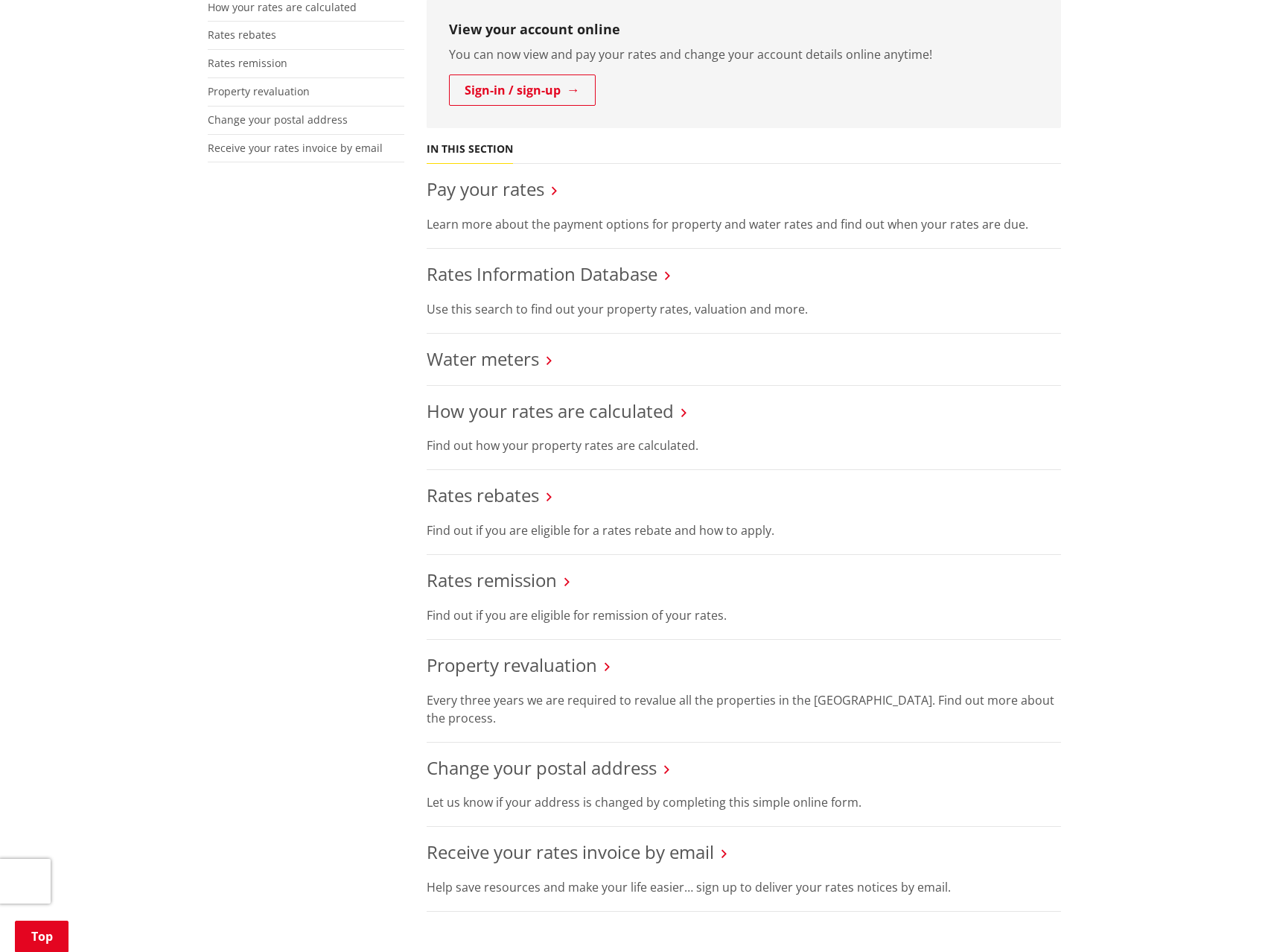
scroll to position [447, 0]
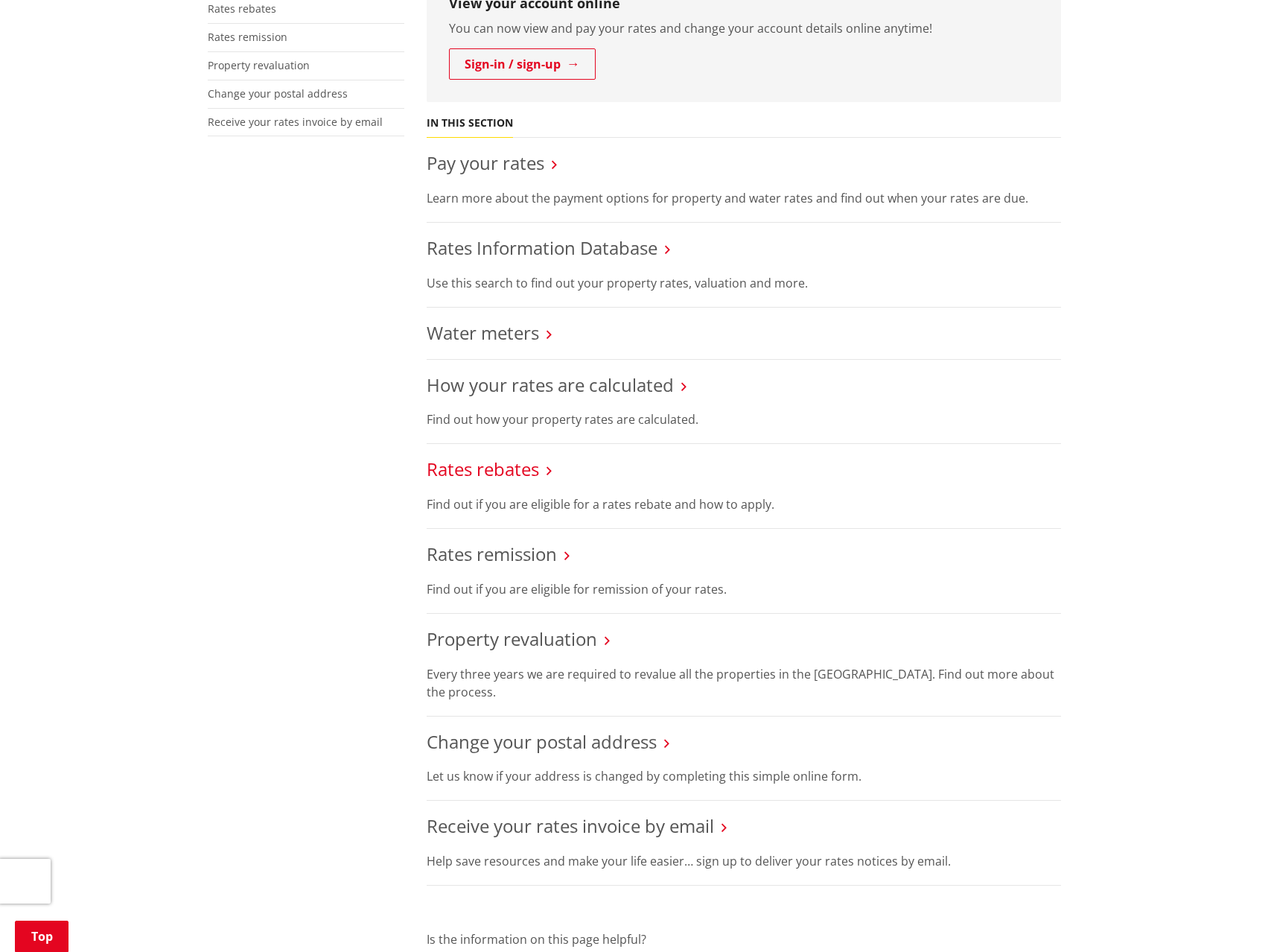
click at [502, 469] on link "Rates rebates" at bounding box center [483, 468] width 113 height 25
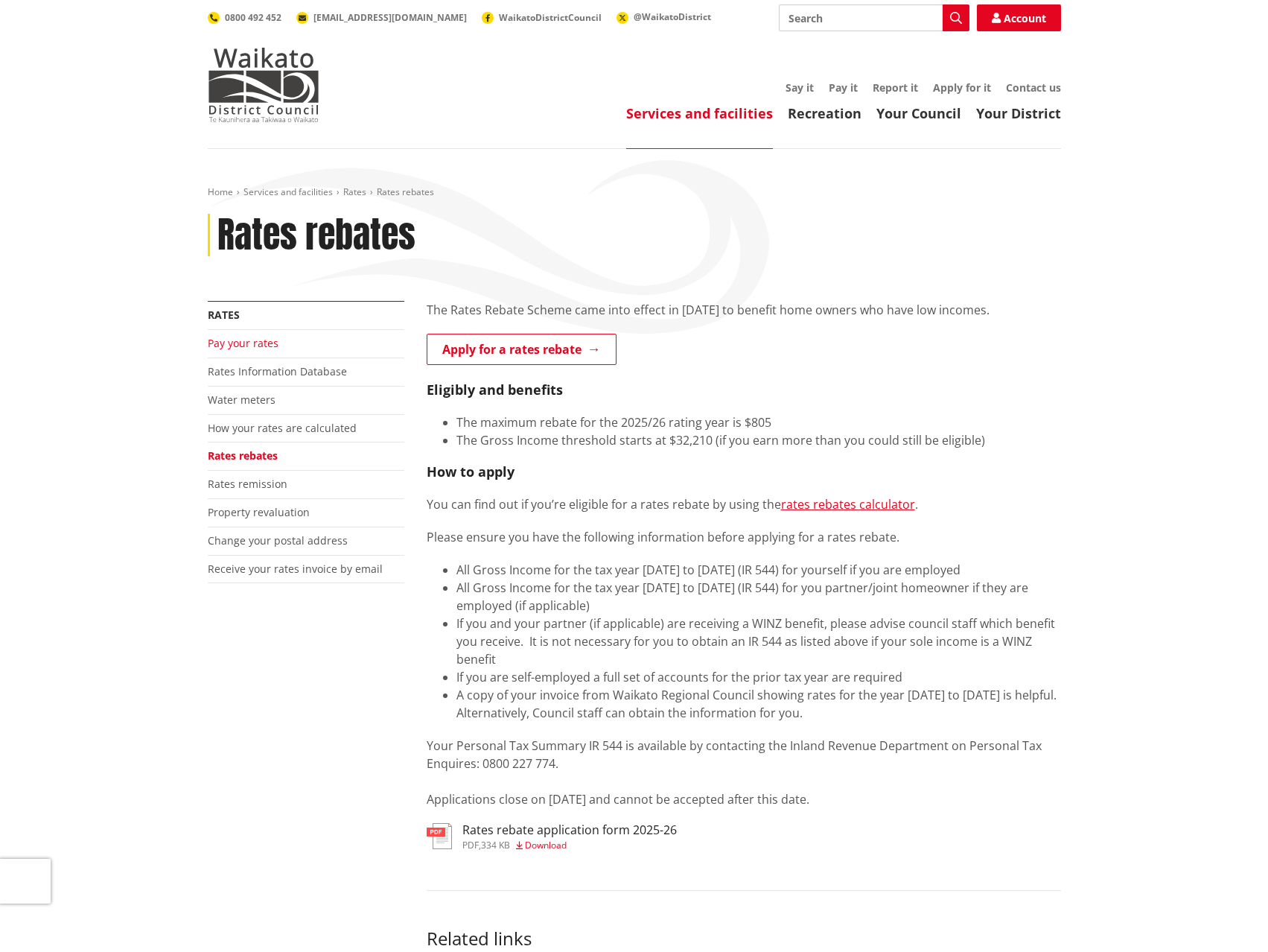
click at [243, 343] on link "Pay your rates" at bounding box center [243, 343] width 71 height 15
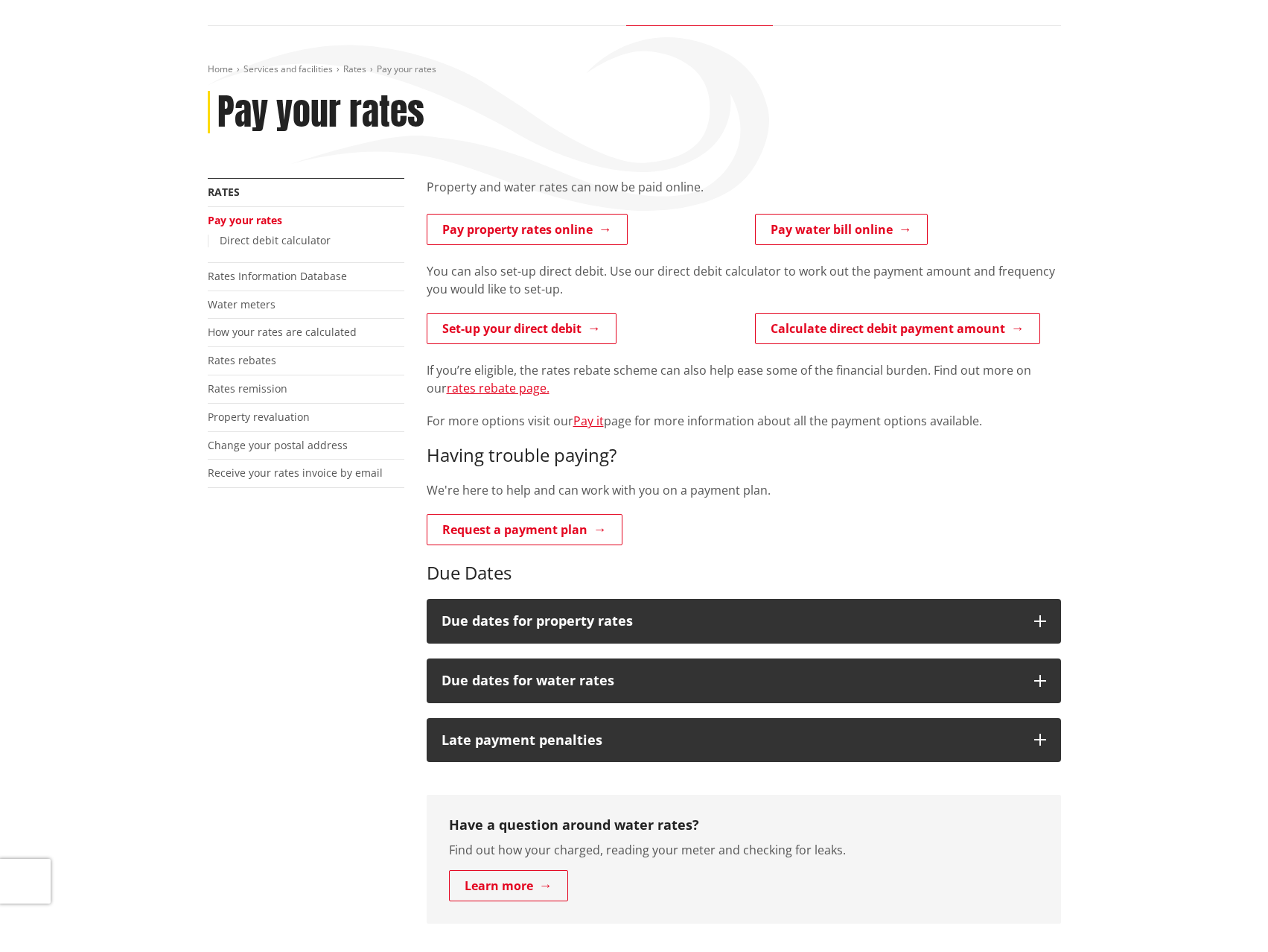
scroll to position [149, 0]
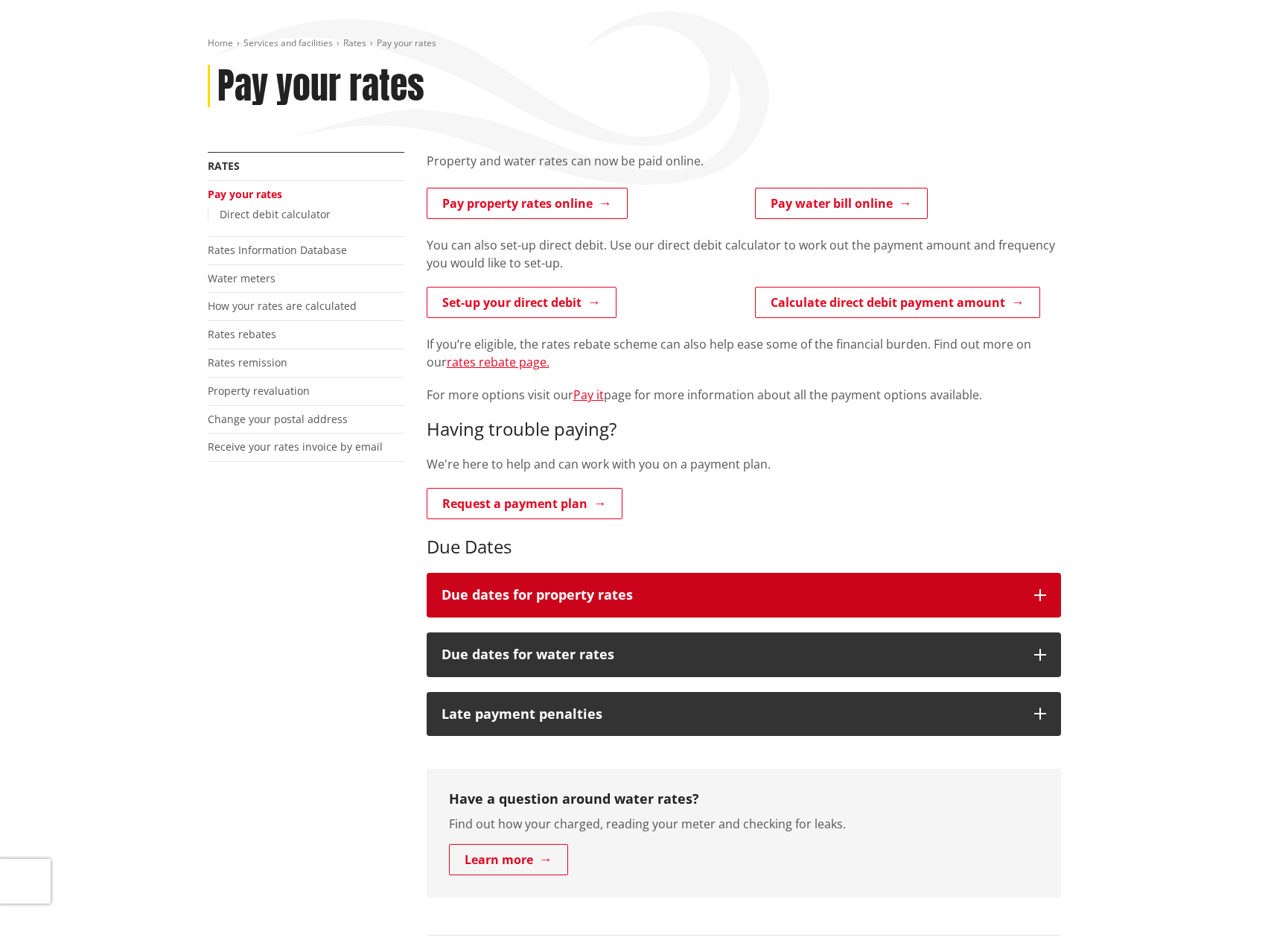
click at [781, 588] on h3 "Due dates for property rates" at bounding box center [730, 595] width 578 height 15
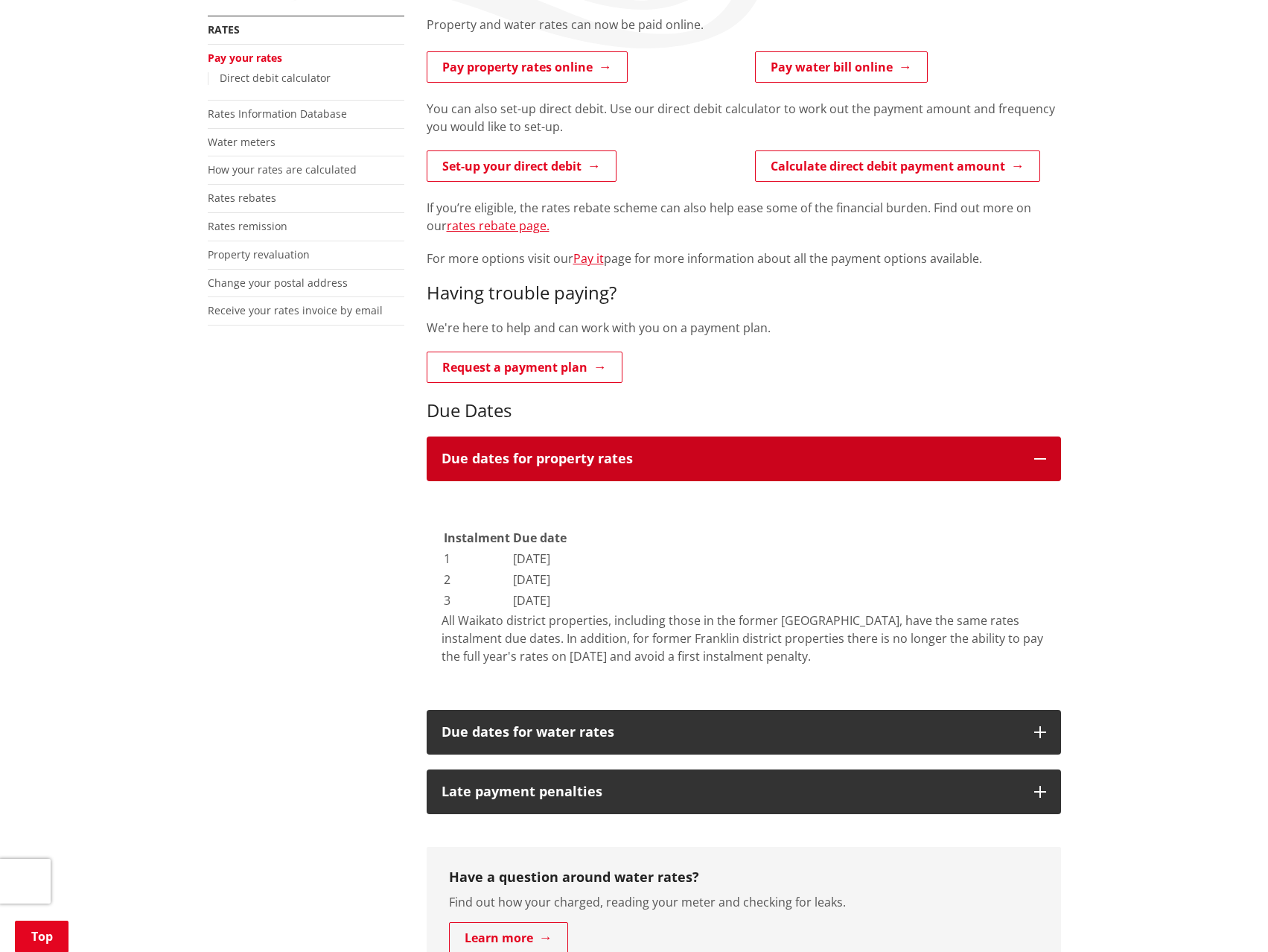
scroll to position [298, 0]
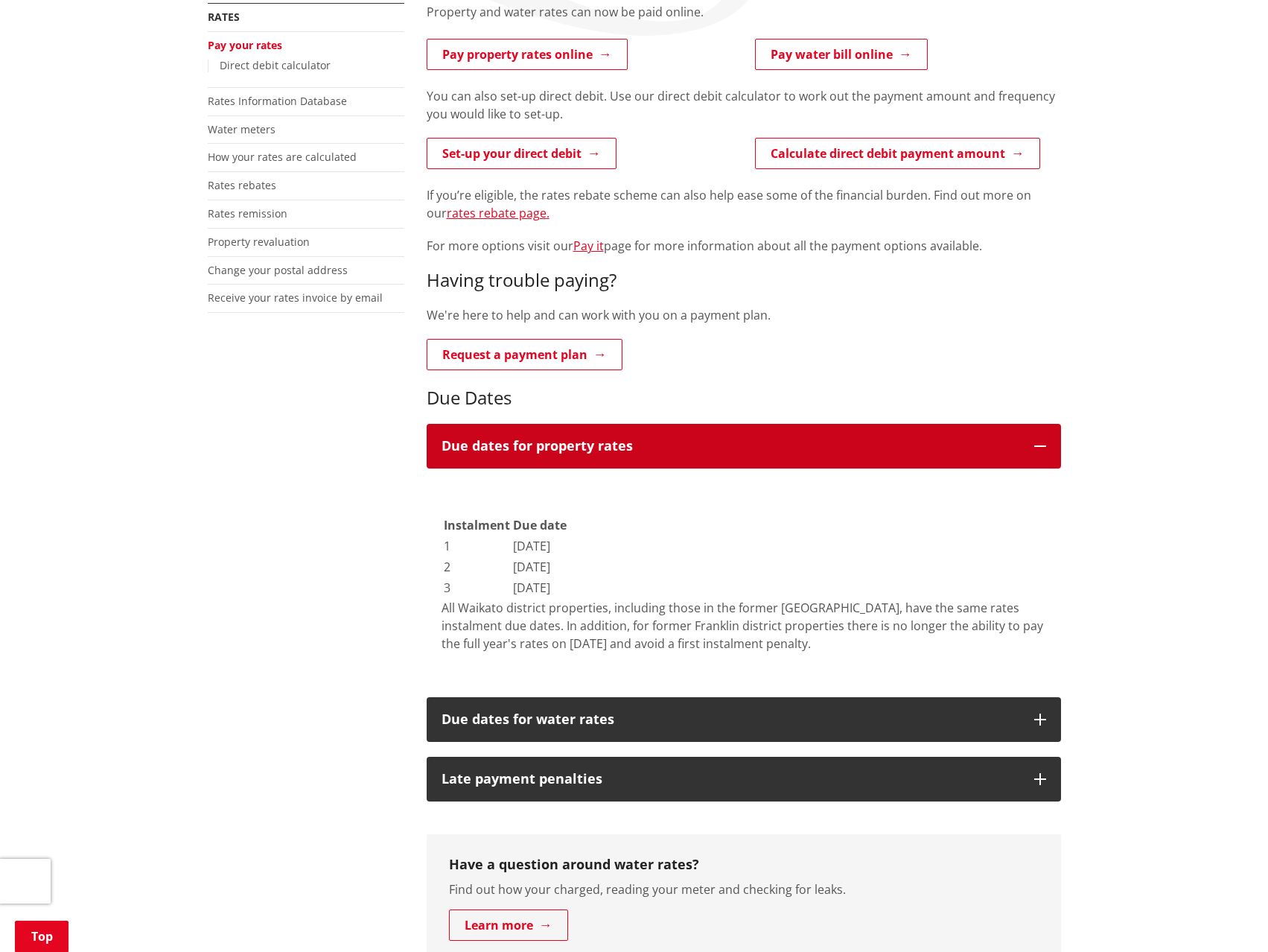
click at [760, 446] on h3 "Due dates for property rates" at bounding box center [730, 446] width 578 height 15
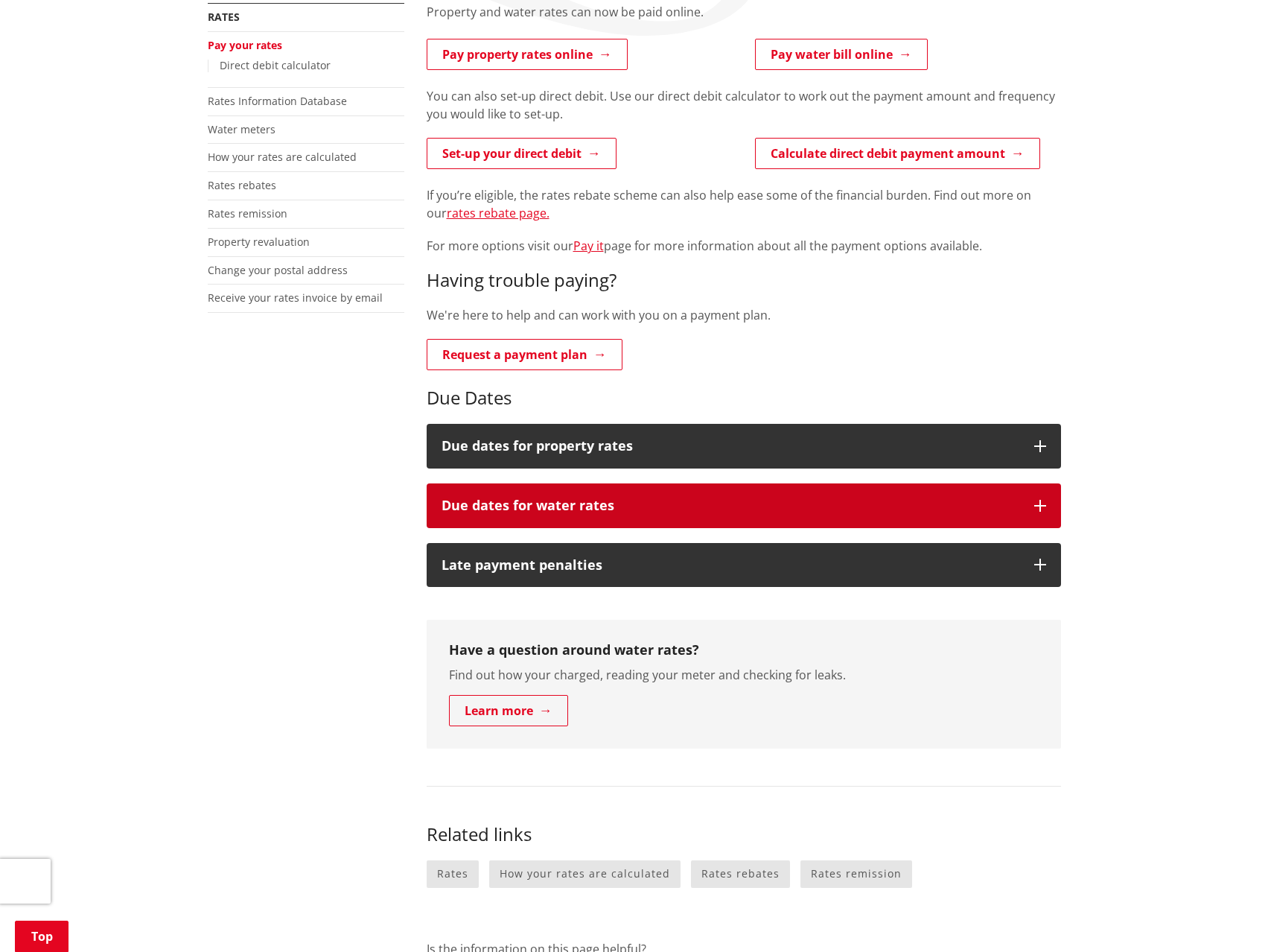
click at [753, 490] on button "Due dates for water rates" at bounding box center [744, 505] width 634 height 45
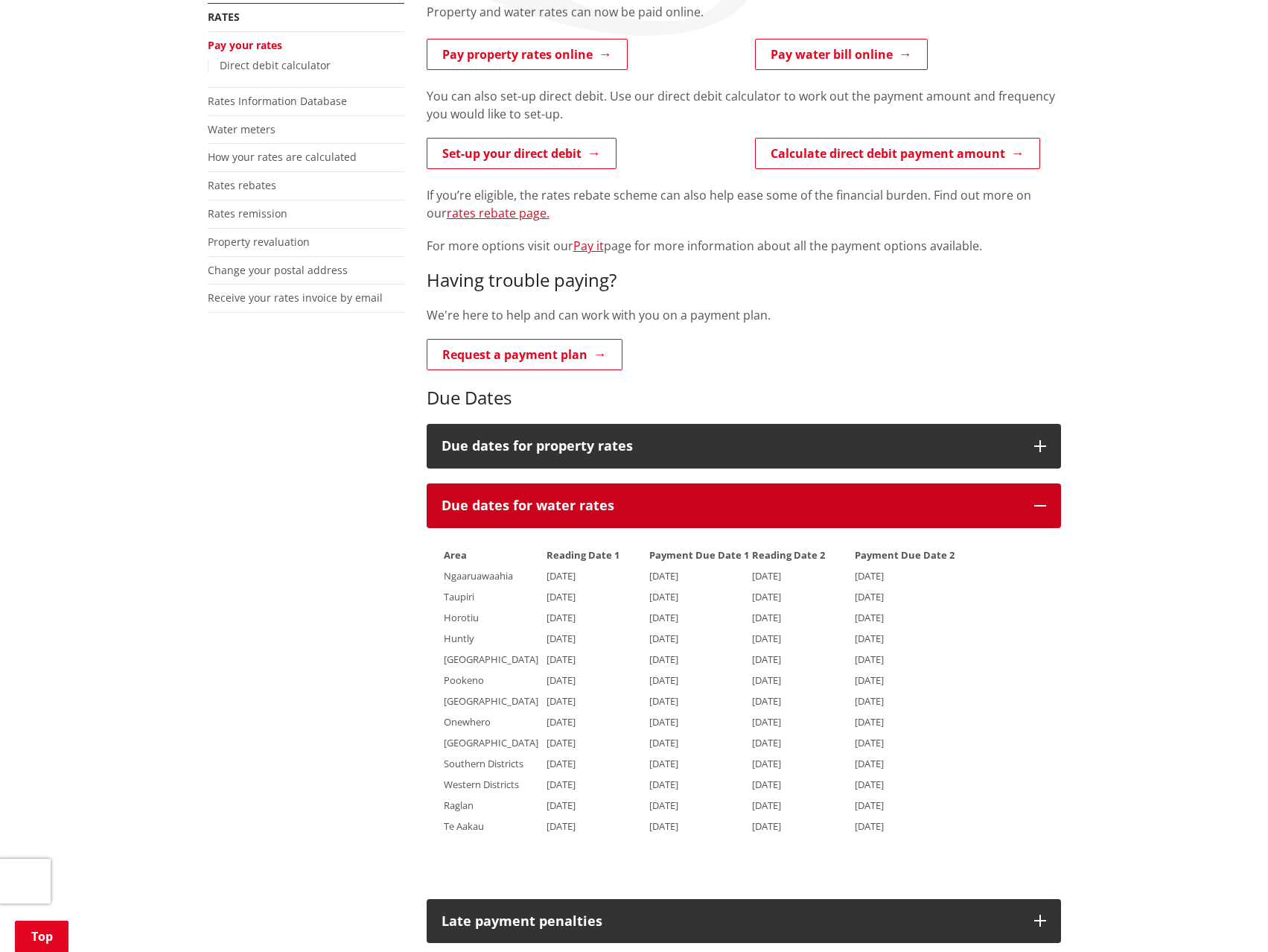
click at [753, 491] on button "Due dates for water rates" at bounding box center [744, 505] width 634 height 45
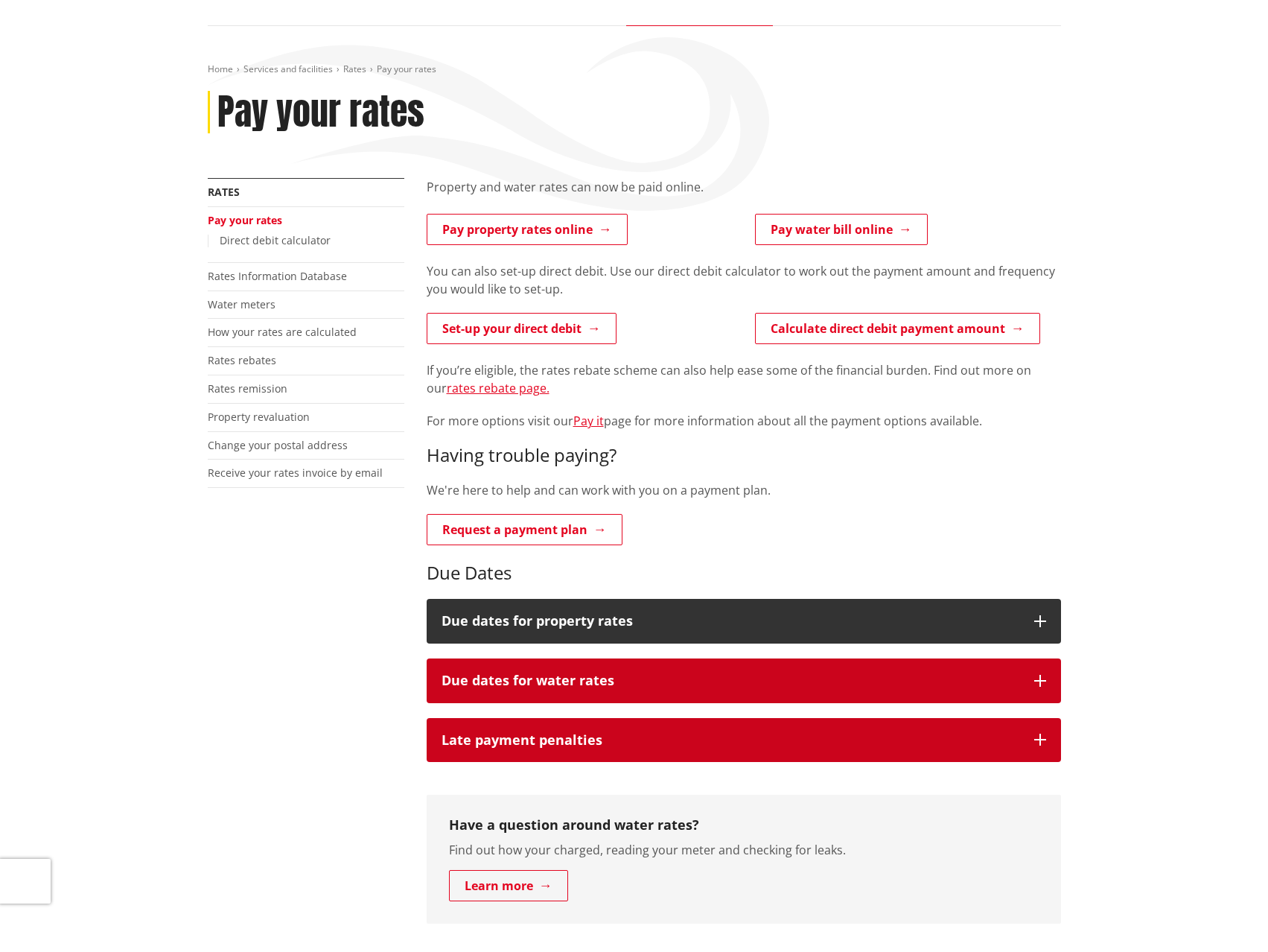
scroll to position [0, 0]
